Goal: Transaction & Acquisition: Download file/media

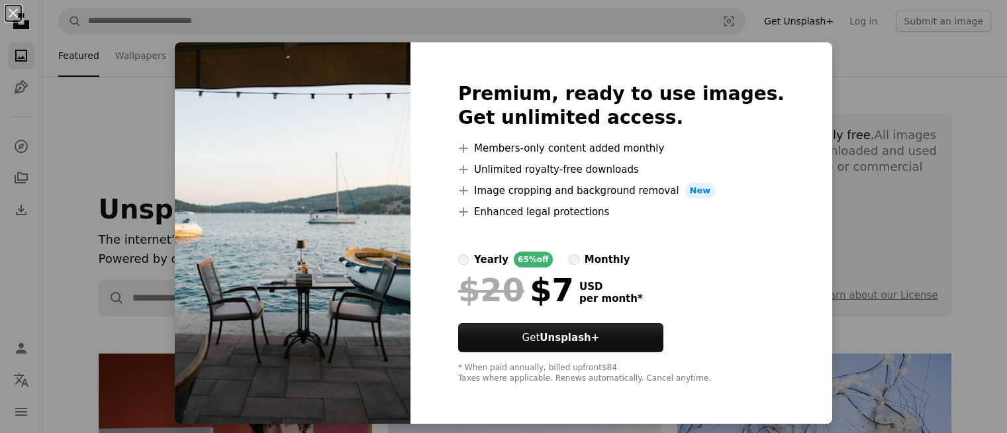
scroll to position [397, 0]
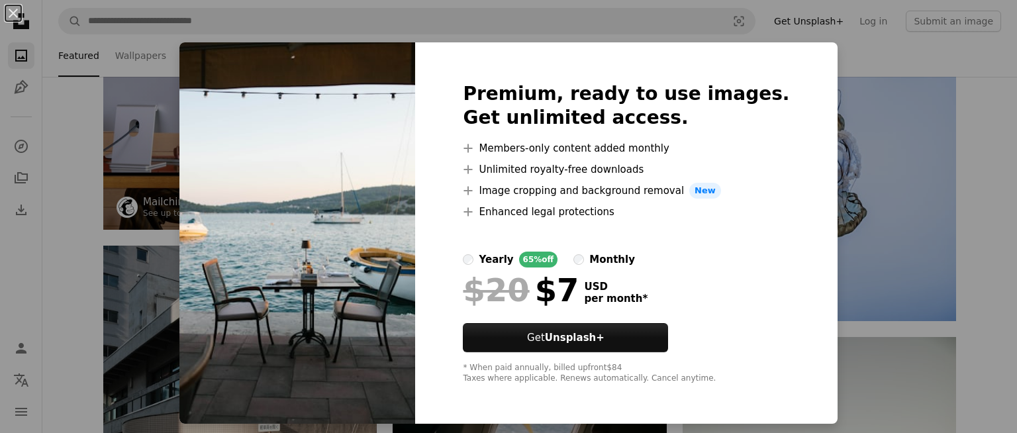
click at [956, 215] on div "An X shape Premium, ready to use images. Get unlimited access. A plus sign Memb…" at bounding box center [508, 216] width 1017 height 433
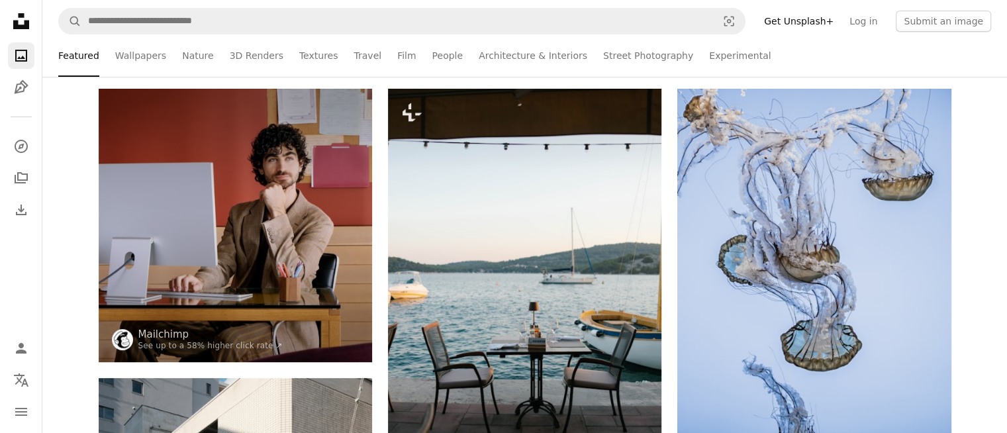
scroll to position [0, 0]
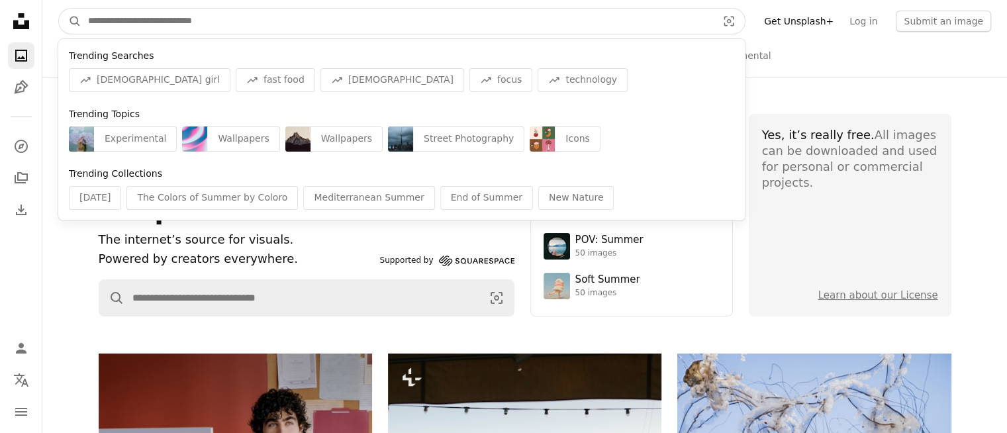
click at [220, 26] on input "Find visuals sitewide" at bounding box center [397, 21] width 632 height 25
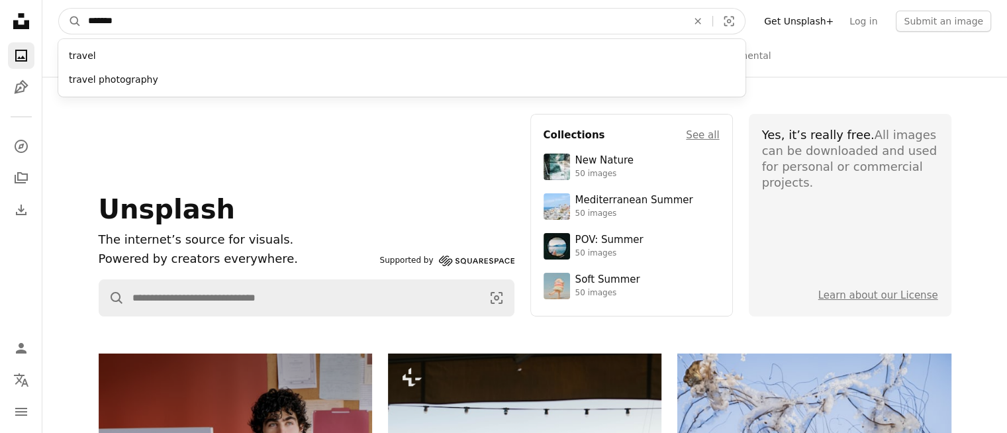
type input "******"
click at [59, 9] on button "A magnifying glass" at bounding box center [70, 21] width 23 height 25
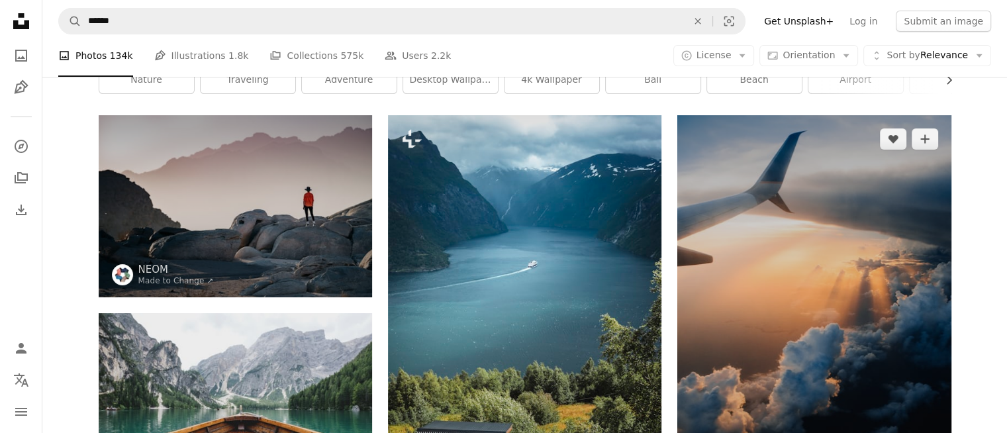
scroll to position [199, 0]
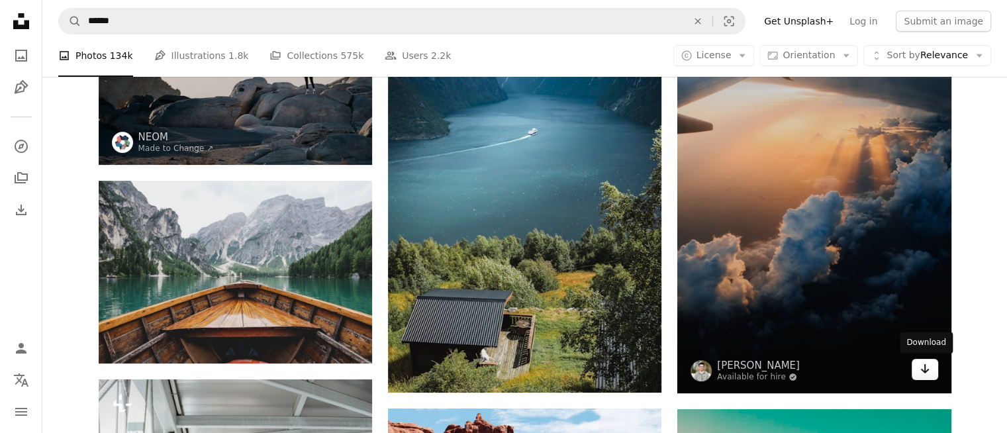
click at [927, 374] on icon "Arrow pointing down" at bounding box center [925, 369] width 11 height 16
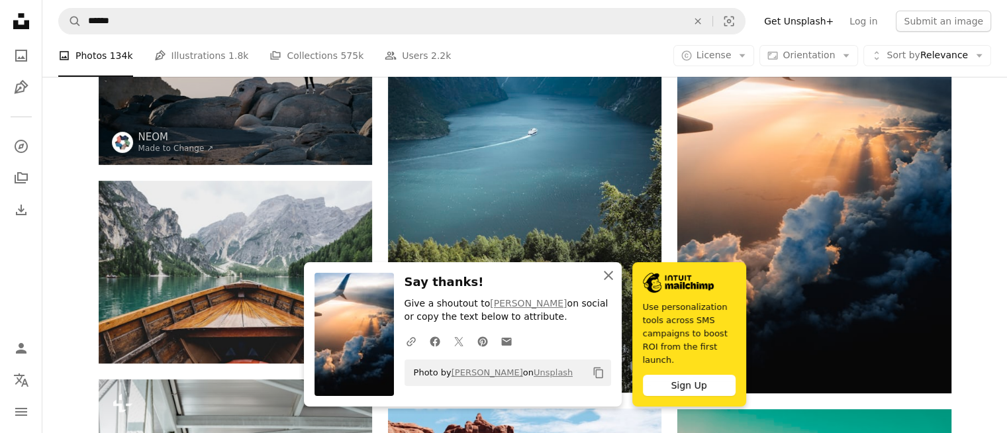
click at [607, 283] on icon "An X shape" at bounding box center [609, 276] width 16 height 16
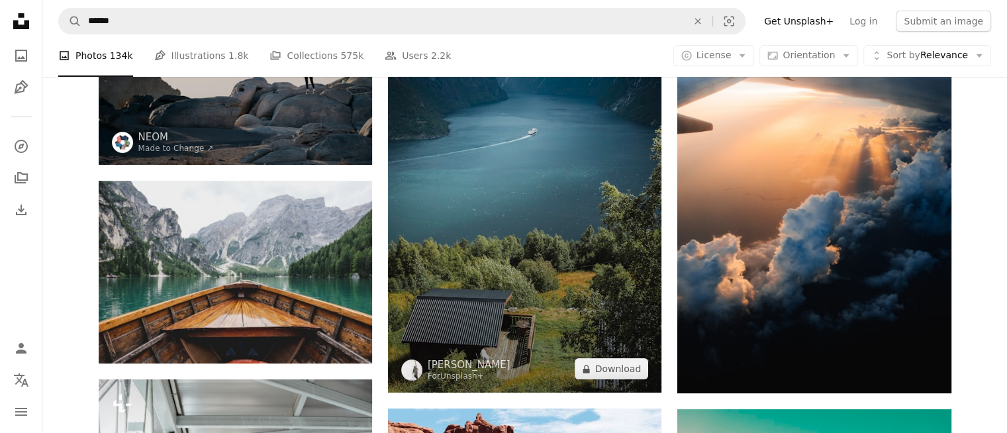
scroll to position [265, 0]
